Goal: Navigation & Orientation: Understand site structure

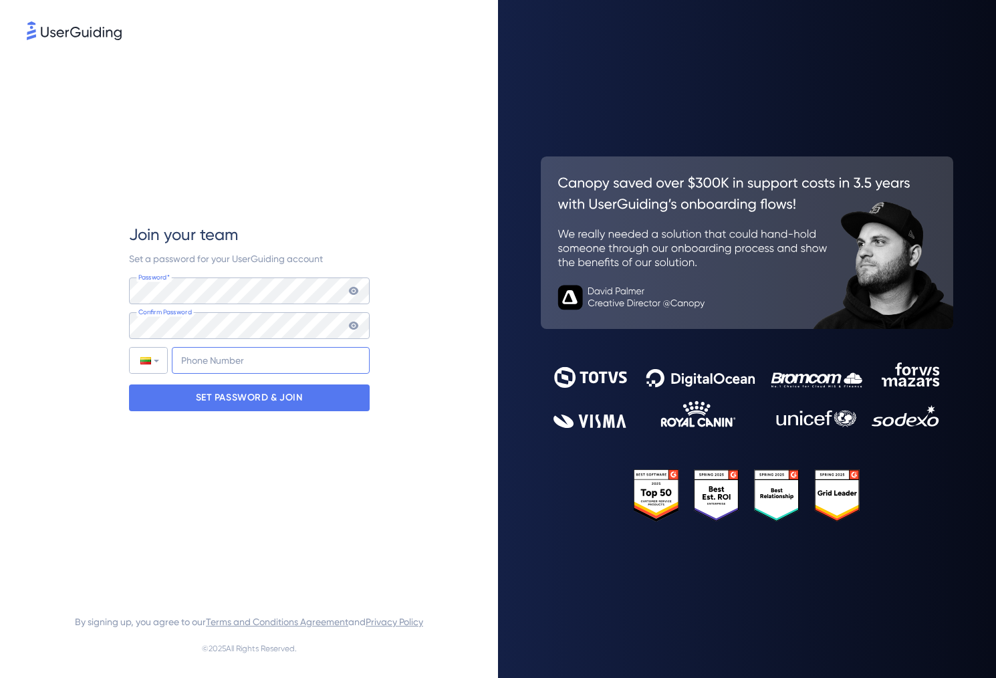
click at [247, 353] on input "+370" at bounding box center [271, 360] width 198 height 27
click at [269, 370] on input "+370" at bounding box center [271, 360] width 198 height 27
click at [250, 400] on p "SET PASSWORD & JOIN" at bounding box center [249, 397] width 107 height 21
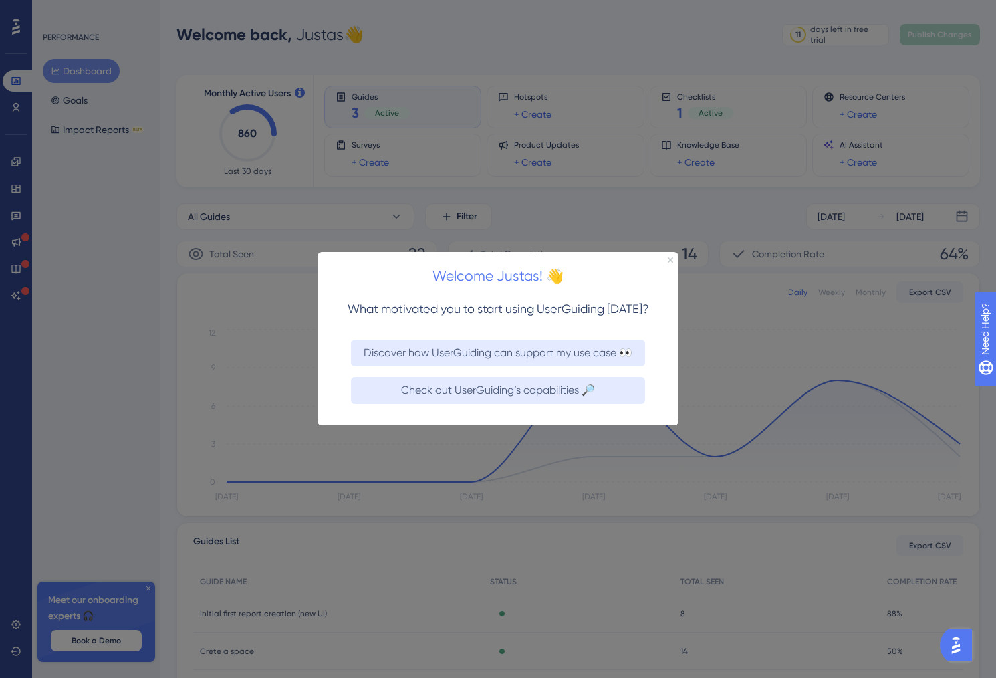
click at [740, 82] on div at bounding box center [498, 339] width 996 height 678
click at [671, 259] on icon "Close Preview" at bounding box center [669, 259] width 5 height 5
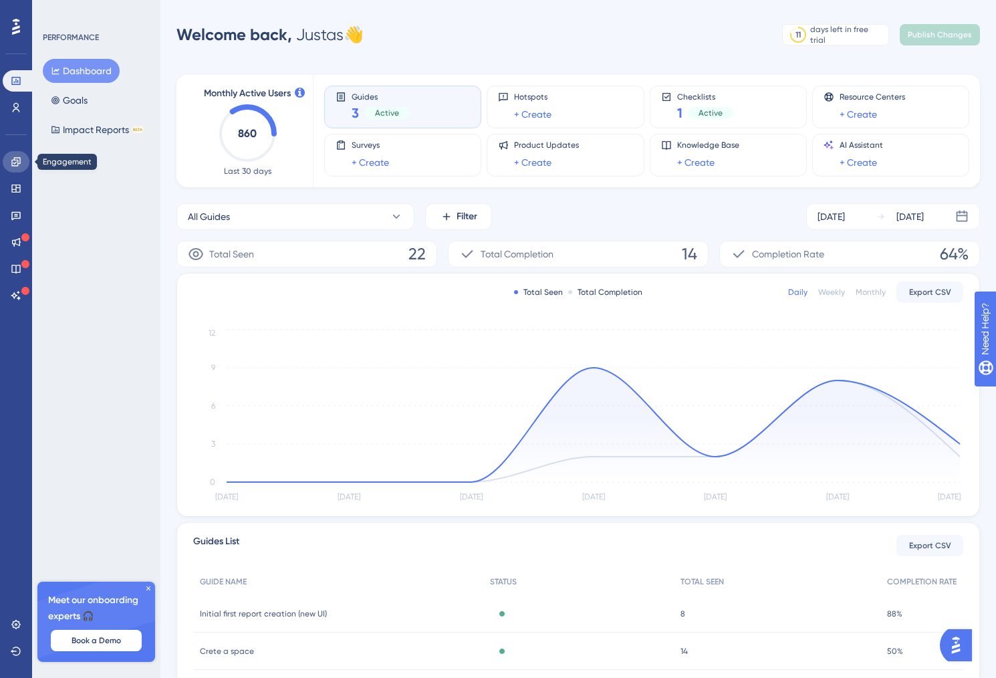
click at [17, 164] on icon at bounding box center [15, 161] width 9 height 9
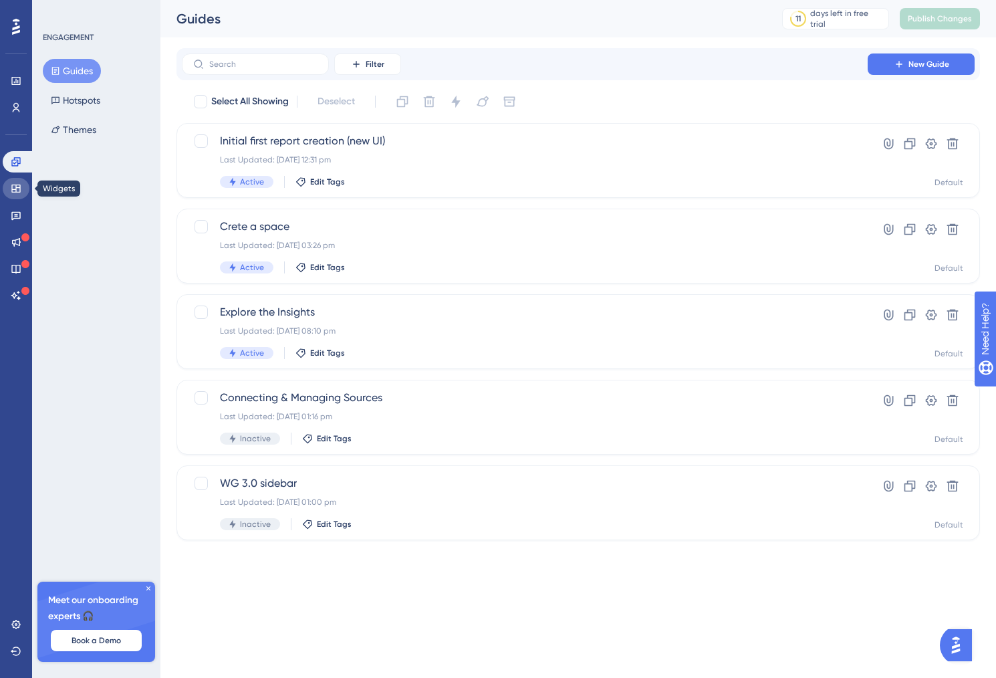
click at [17, 198] on link at bounding box center [16, 188] width 27 height 21
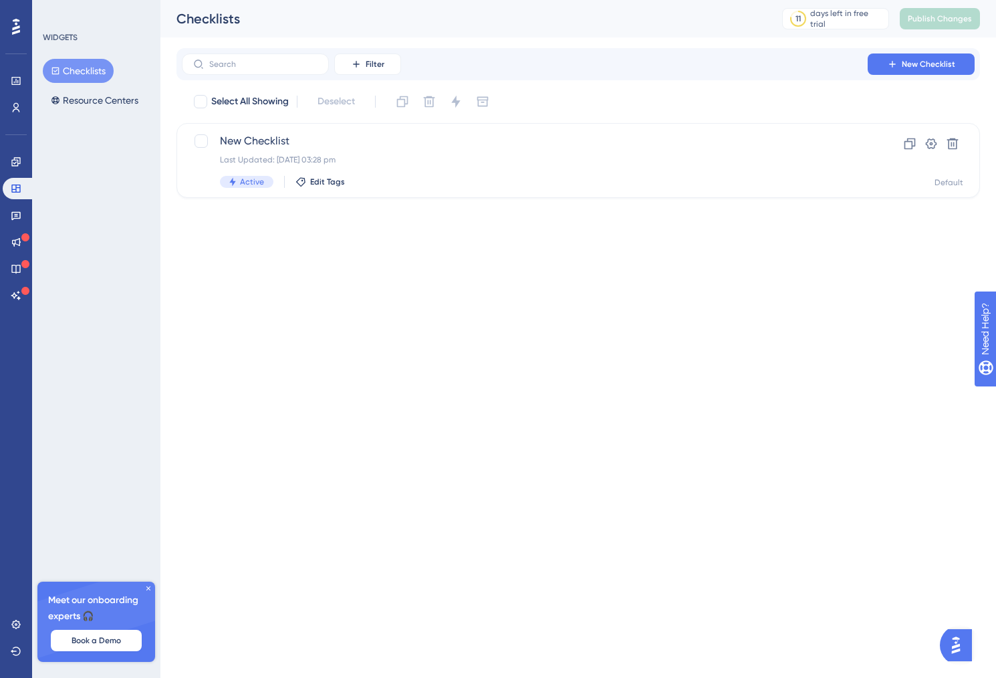
click at [15, 212] on div "✨ Save My Spot!✨" at bounding box center [499, 128] width 996 height 299
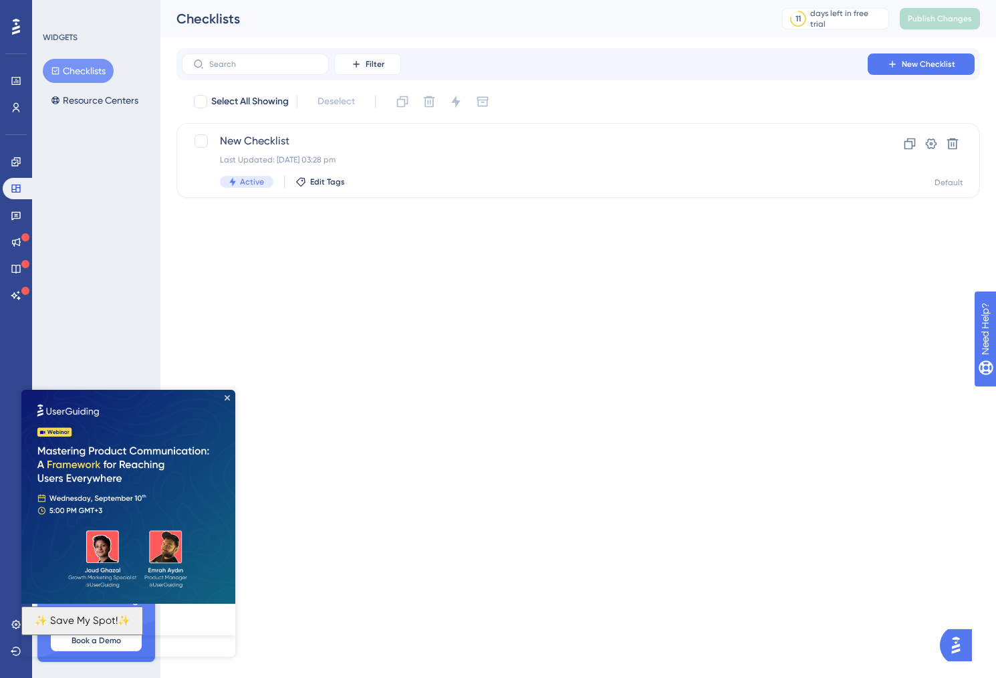
click at [17, 202] on div "Engagement Widgets Feedback Product Updates Knowledge Base AI Assistant" at bounding box center [16, 228] width 27 height 155
click at [17, 210] on icon at bounding box center [16, 215] width 11 height 11
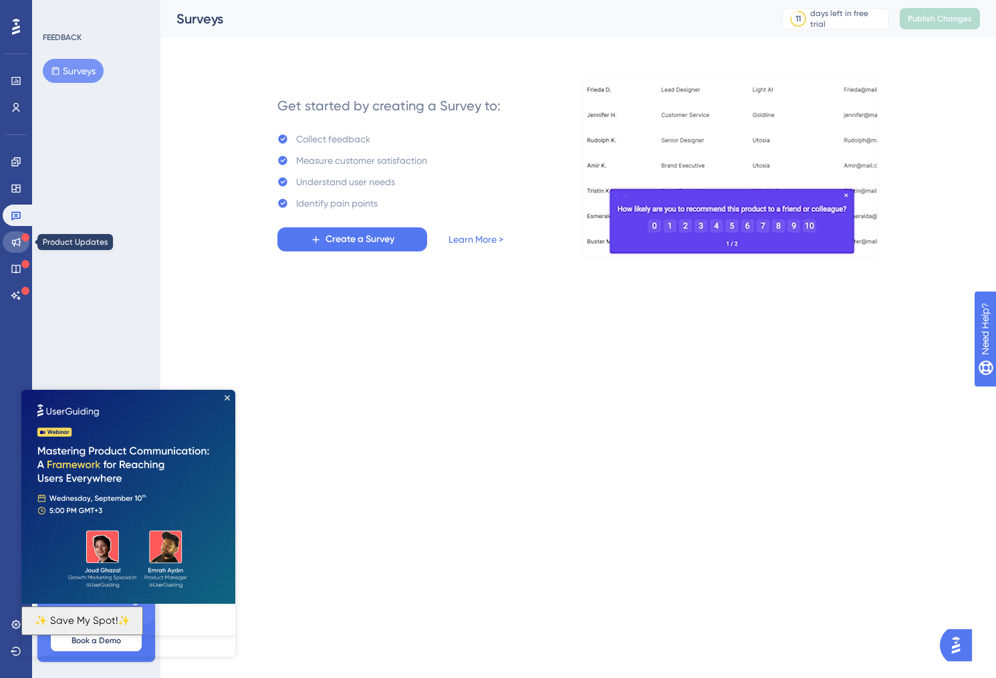
click at [15, 237] on icon at bounding box center [16, 242] width 11 height 11
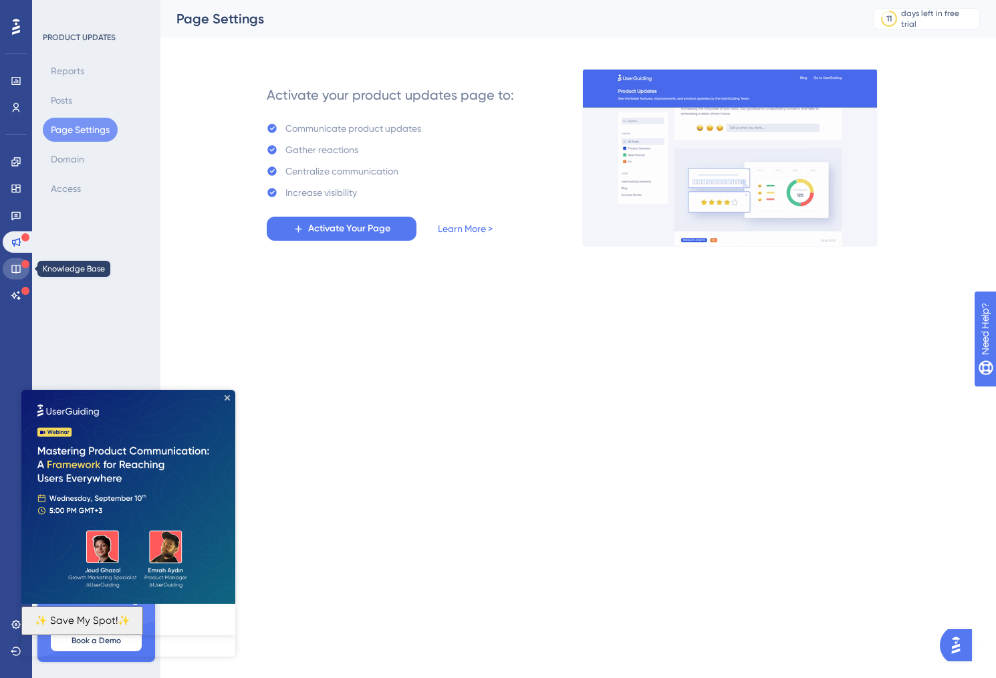
click at [13, 259] on link at bounding box center [16, 268] width 27 height 21
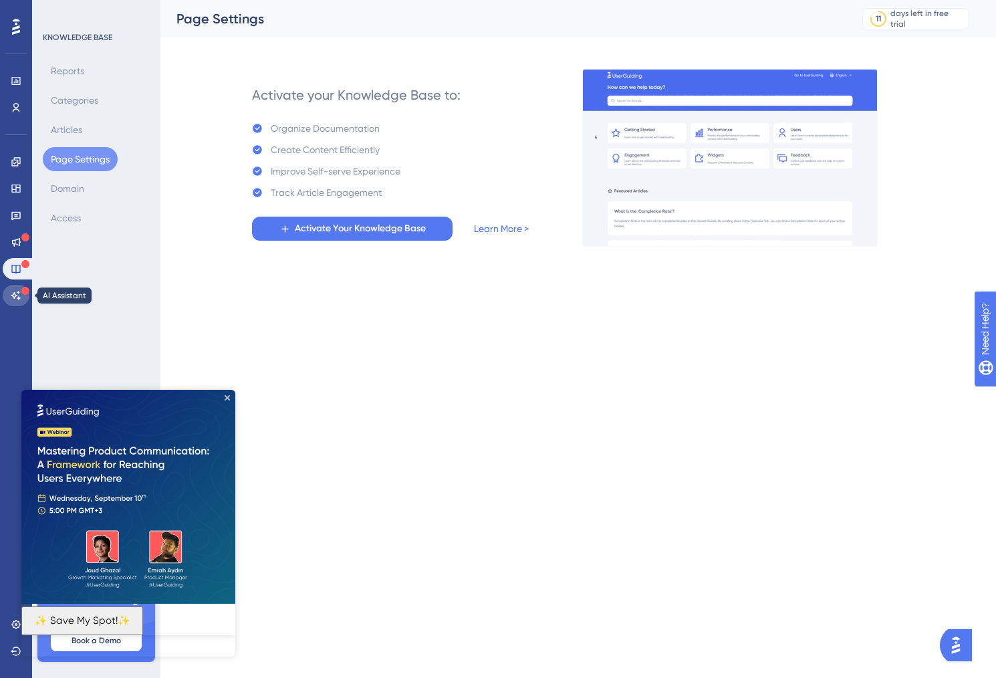
click at [13, 293] on icon at bounding box center [16, 295] width 11 height 11
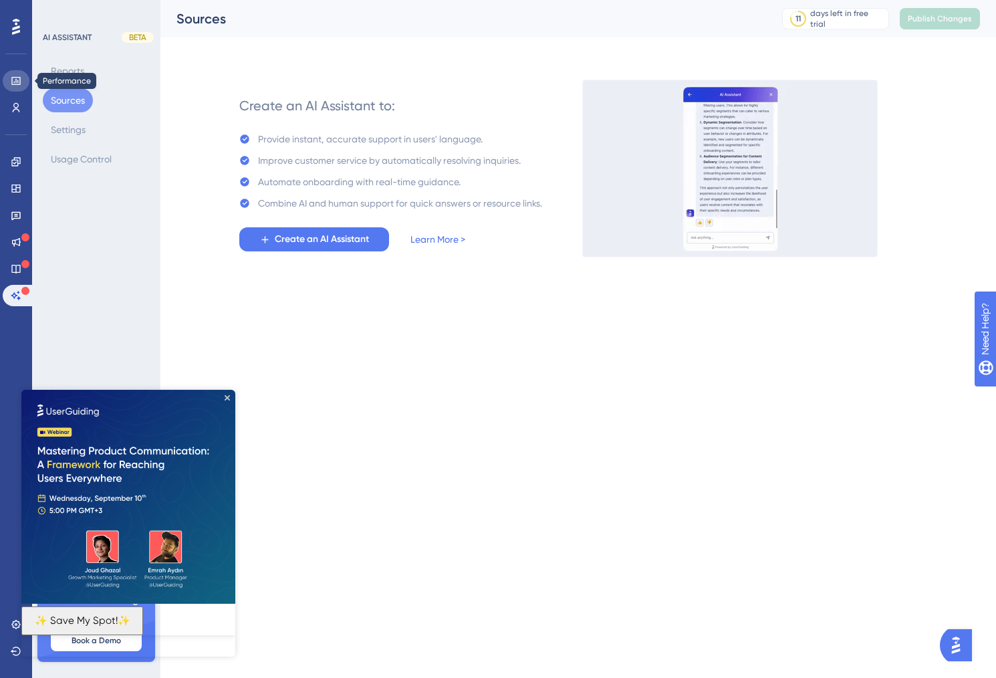
click at [21, 80] on link at bounding box center [16, 80] width 27 height 21
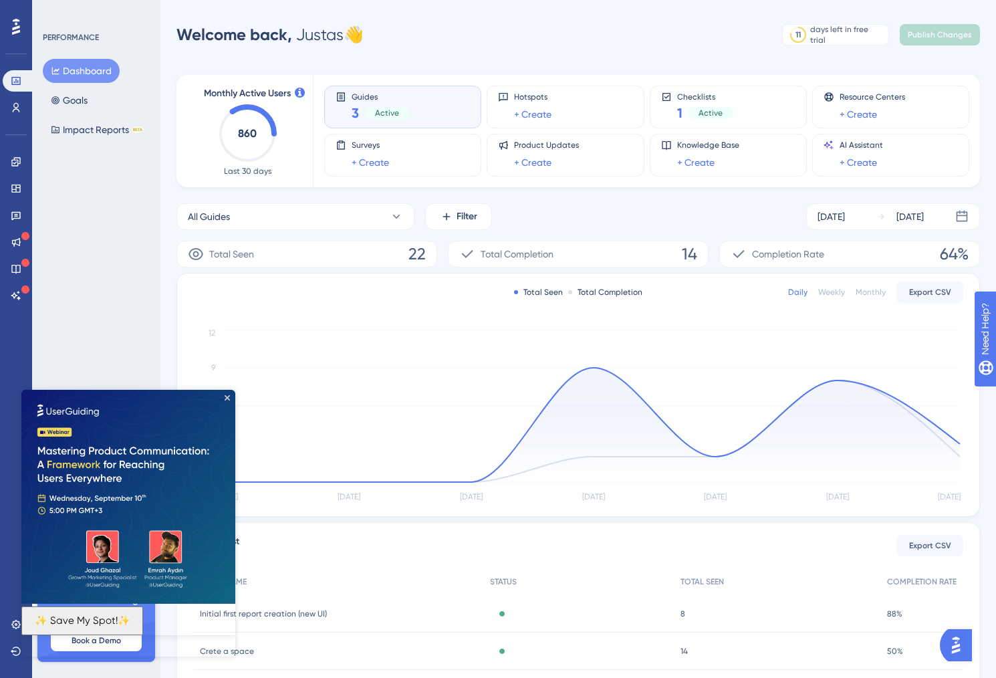
scroll to position [78, 0]
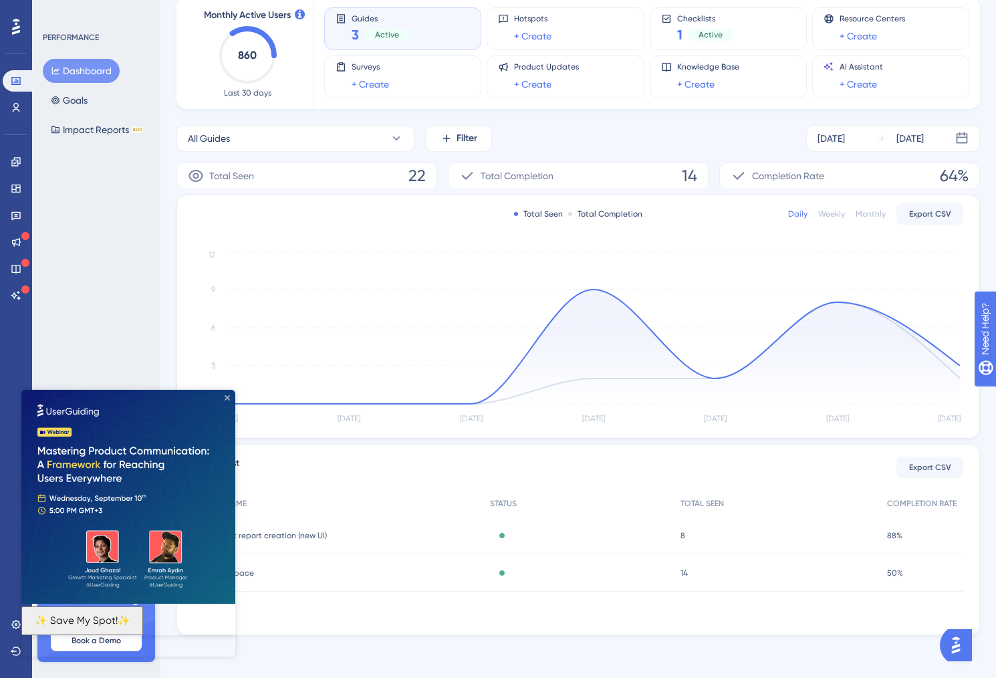
click at [225, 396] on icon "Close Preview" at bounding box center [227, 397] width 5 height 5
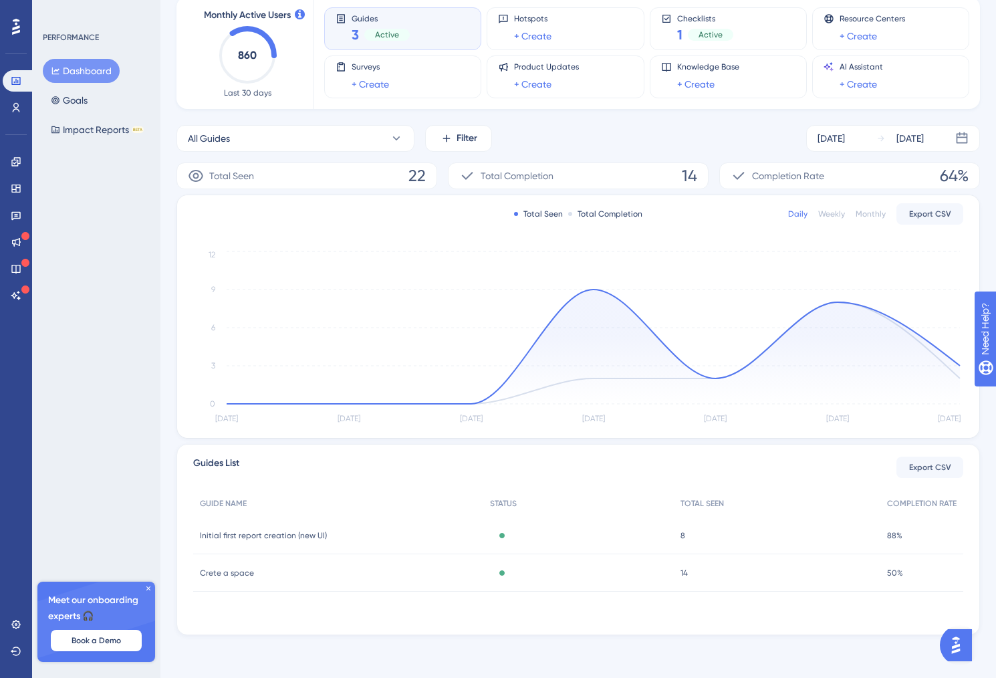
scroll to position [0, 0]
